Goal: Transaction & Acquisition: Book appointment/travel/reservation

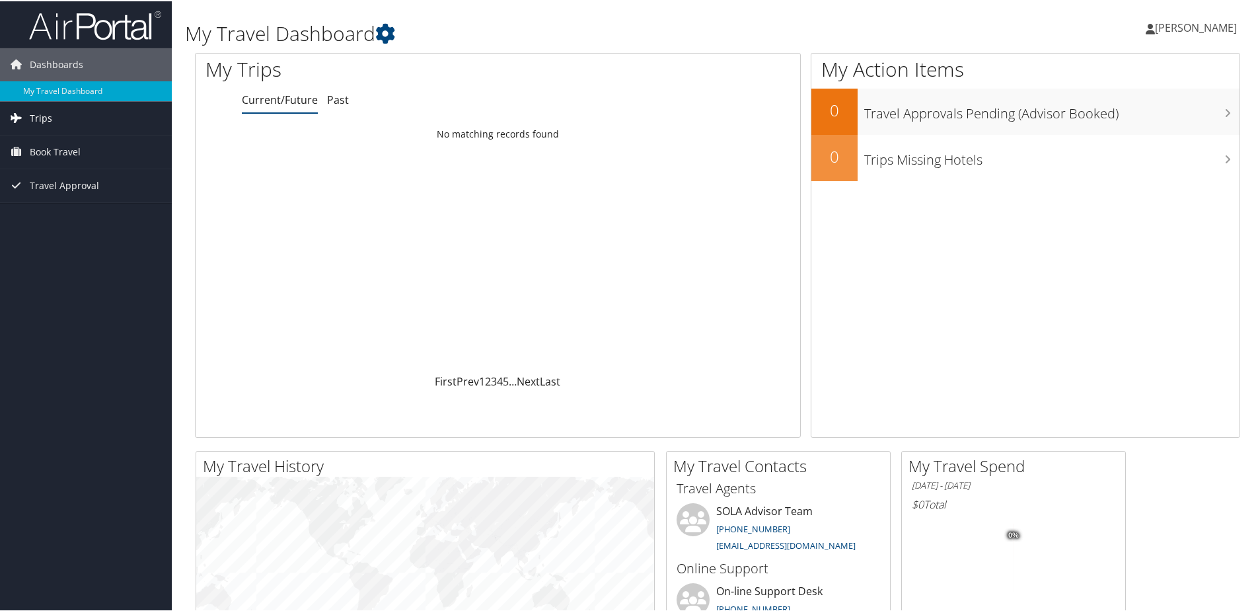
click at [42, 116] on span "Trips" at bounding box center [41, 116] width 22 height 33
click at [61, 143] on link "Current/Future Trips" at bounding box center [86, 144] width 172 height 20
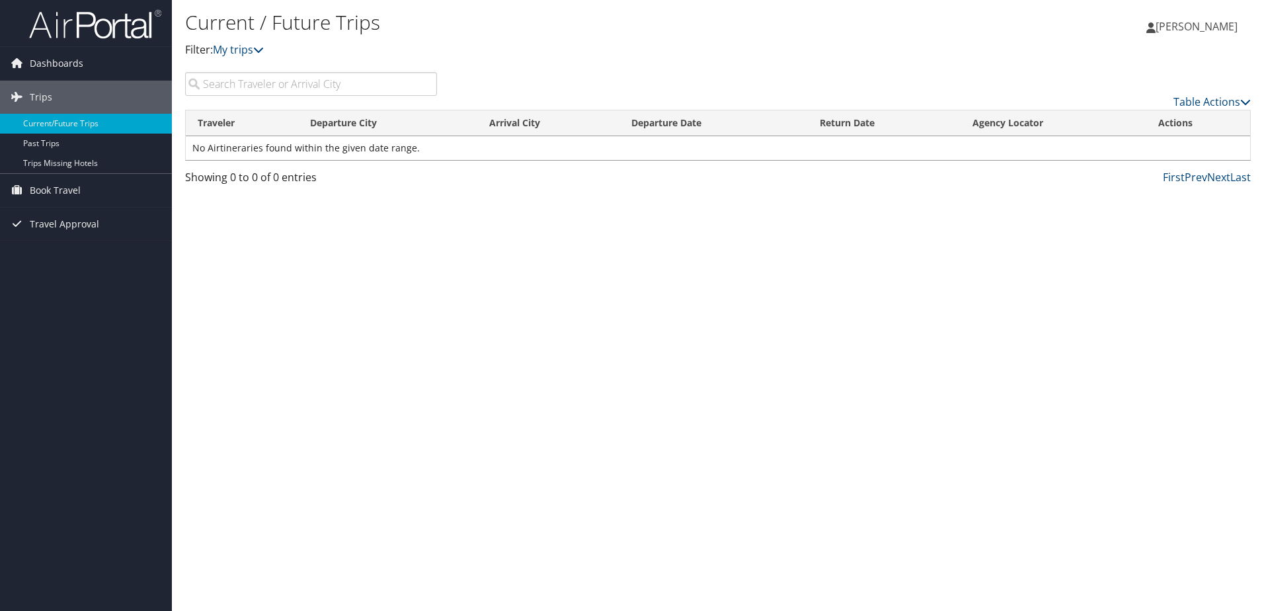
click at [325, 80] on input "search" at bounding box center [311, 84] width 252 height 24
click at [316, 87] on input "search" at bounding box center [311, 84] width 252 height 24
type input "washington"
click at [46, 125] on link "Current/Future Trips" at bounding box center [86, 124] width 172 height 20
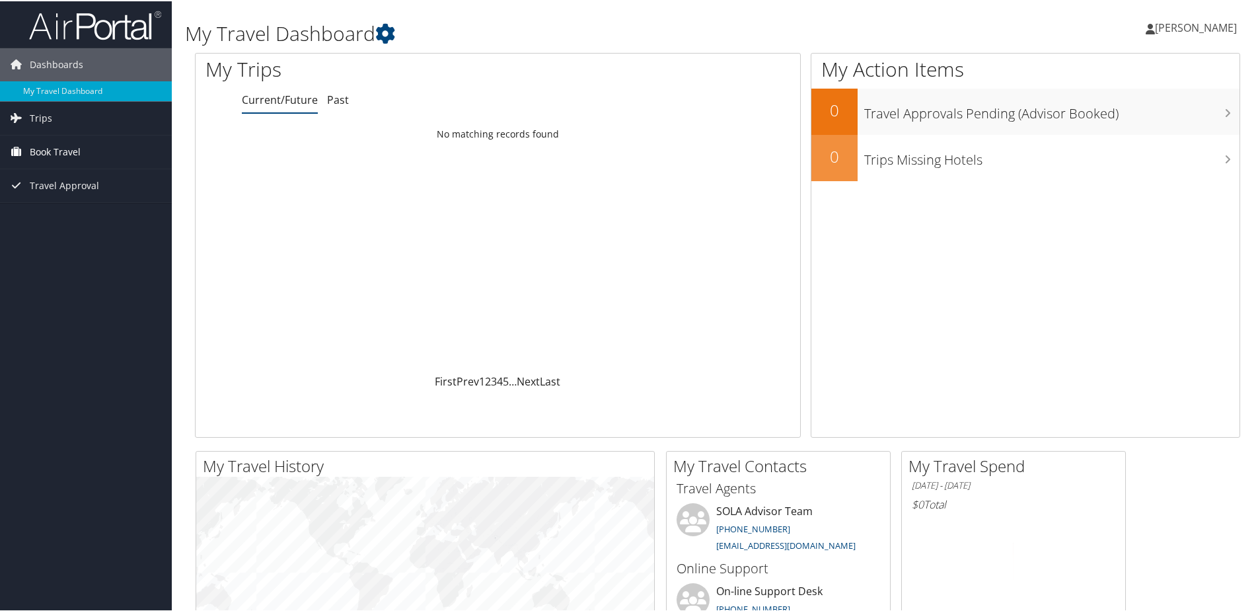
click at [67, 151] on span "Book Travel" at bounding box center [55, 150] width 51 height 33
click at [72, 193] on link "Book/Manage Online Trips" at bounding box center [86, 197] width 172 height 20
